Goal: Find contact information: Obtain details needed to contact an individual or organization

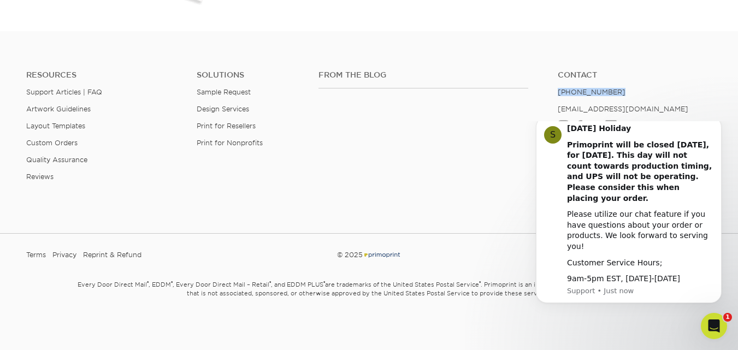
drag, startPoint x: 632, startPoint y: 86, endPoint x: 559, endPoint y: 87, distance: 73.7
click at [559, 87] on ul "Contact [PHONE_NUMBER] [EMAIL_ADDRESS][DOMAIN_NAME] Instagram Facebook Twitter …" at bounding box center [634, 100] width 170 height 61
copy link "[PHONE_NUMBER]"
click at [679, 73] on h4 "Contact" at bounding box center [635, 74] width 154 height 9
